Goal: Find specific page/section: Find specific page/section

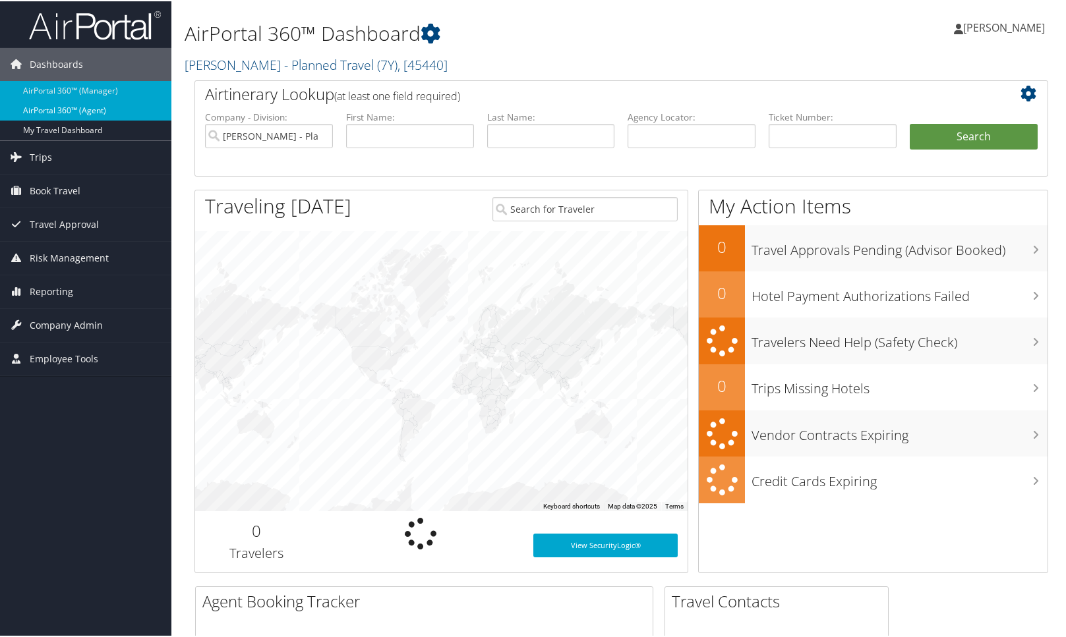
click at [88, 111] on link "AirPortal 360™ (Agent)" at bounding box center [85, 110] width 171 height 20
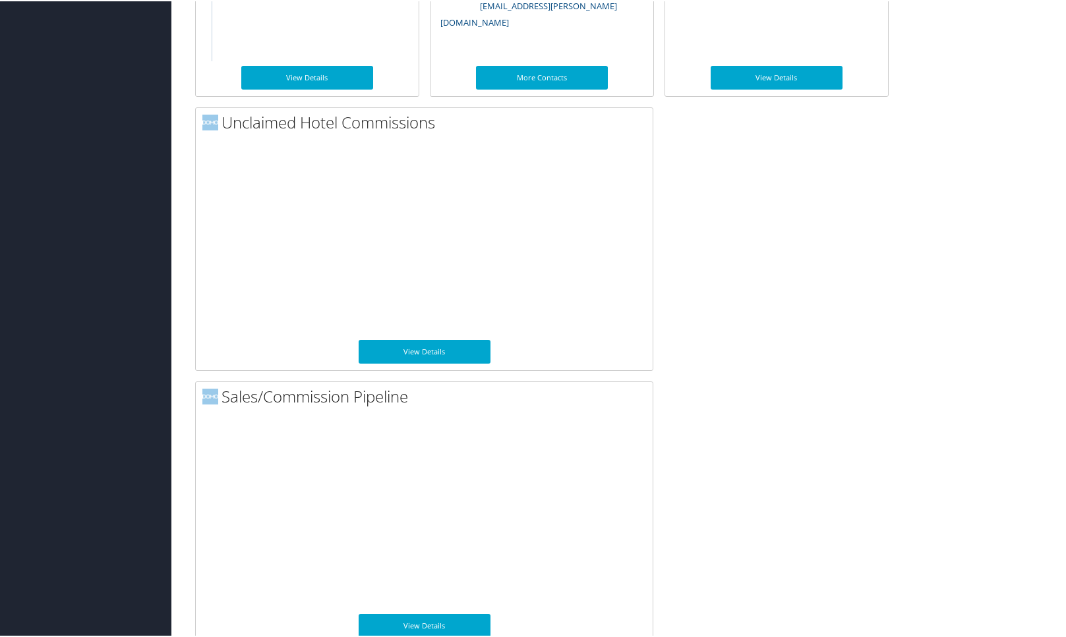
scroll to position [879, 0]
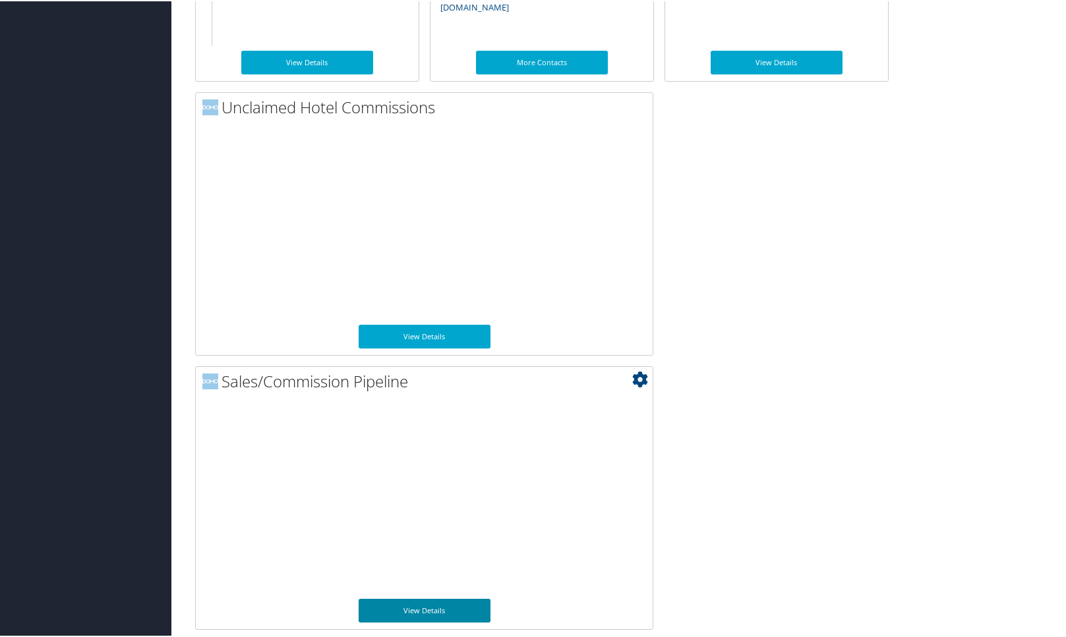
click at [448, 610] on link "View Details" at bounding box center [425, 610] width 132 height 24
